Goal: Transaction & Acquisition: Download file/media

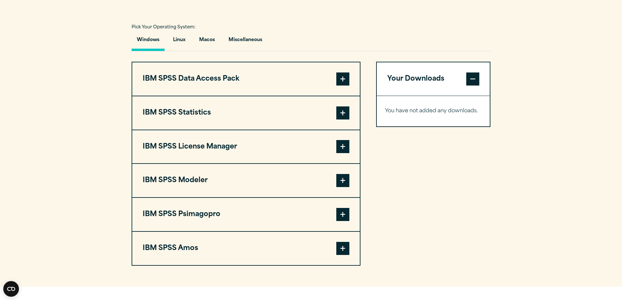
scroll to position [457, 0]
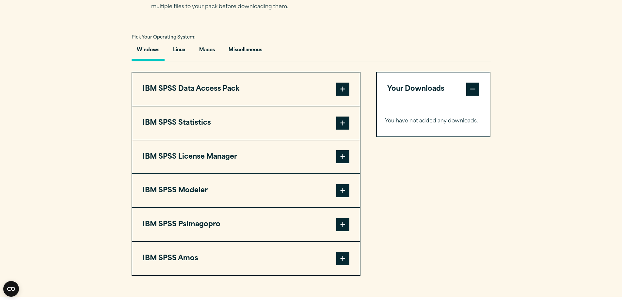
click at [345, 122] on span at bounding box center [342, 123] width 13 height 13
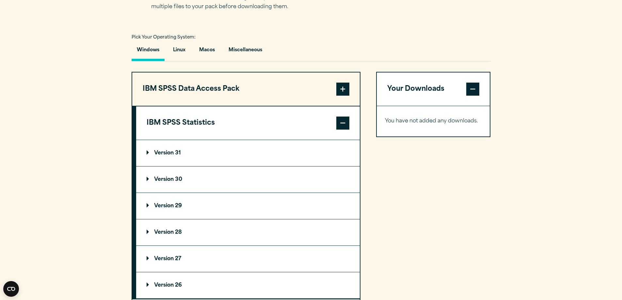
click at [155, 151] on p "Version 31" at bounding box center [164, 153] width 34 height 5
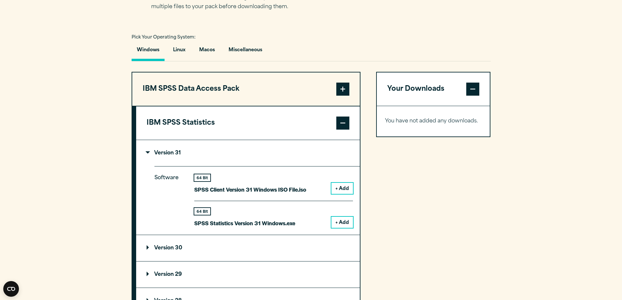
click at [348, 222] on button "+ Add" at bounding box center [343, 222] width 22 height 11
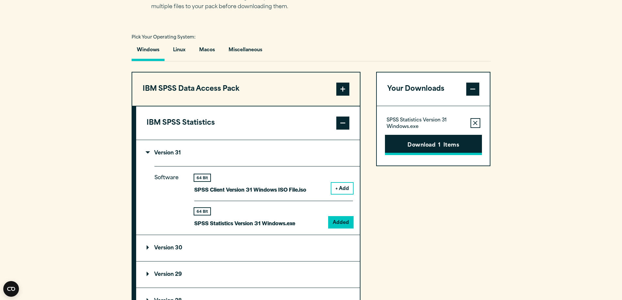
click at [433, 146] on button "Download 1 Items" at bounding box center [433, 145] width 97 height 20
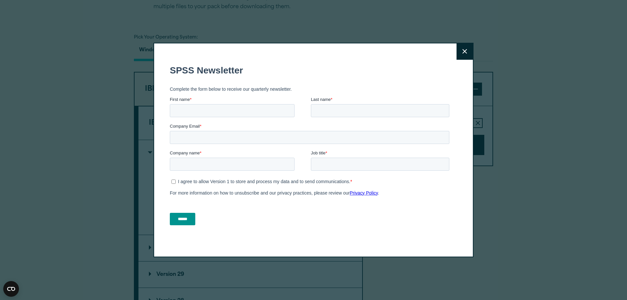
drag, startPoint x: 465, startPoint y: 52, endPoint x: 460, endPoint y: 56, distance: 6.9
click at [465, 52] on button "Close" at bounding box center [465, 51] width 16 height 16
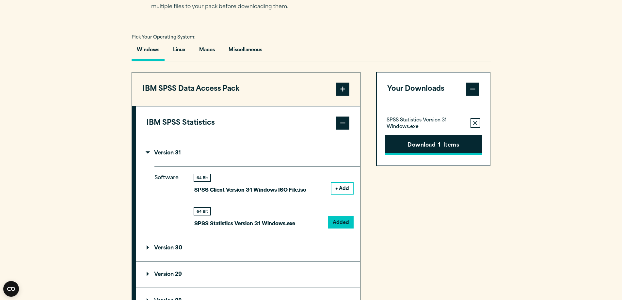
click at [424, 143] on button "Download 1 Items" at bounding box center [433, 145] width 97 height 20
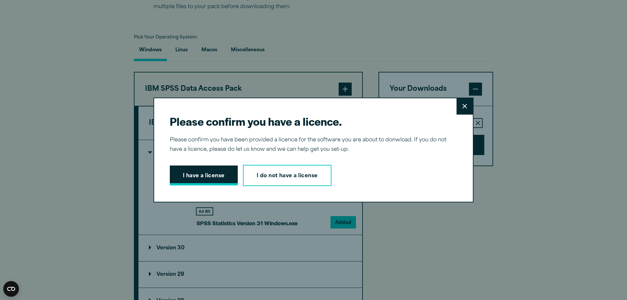
click at [188, 174] on button "I have a license" at bounding box center [204, 176] width 68 height 20
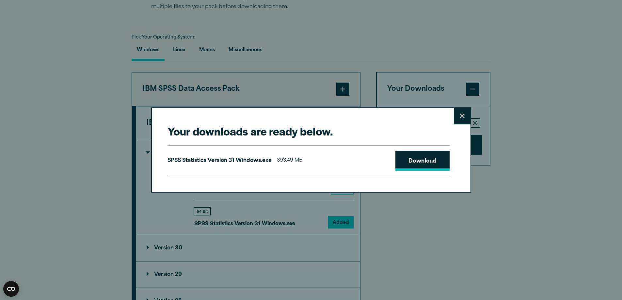
click at [427, 162] on link "Download" at bounding box center [423, 161] width 54 height 20
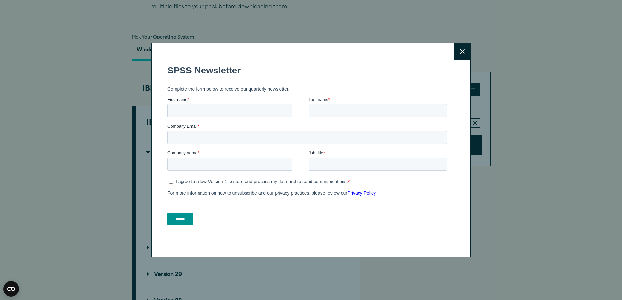
click at [461, 50] on icon at bounding box center [462, 51] width 5 height 5
